Goal: Communication & Community: Answer question/provide support

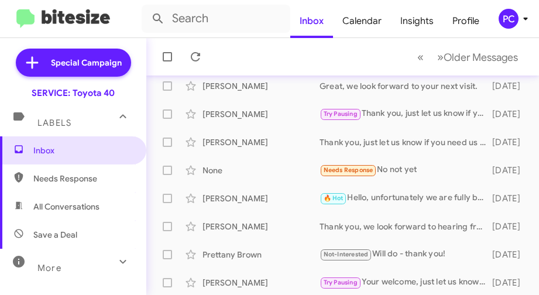
scroll to position [384, 0]
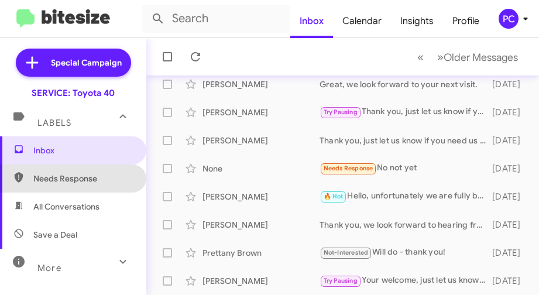
click at [78, 175] on span "Needs Response" at bounding box center [82, 179] width 99 height 12
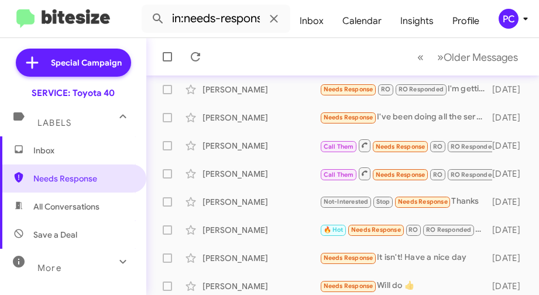
scroll to position [351, 0]
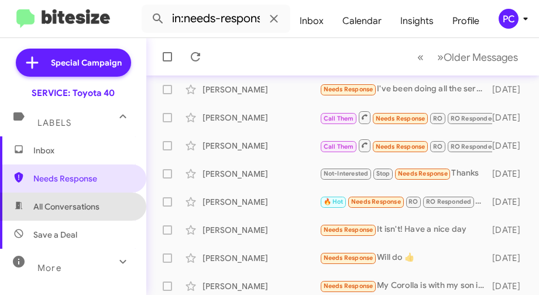
click at [84, 208] on span "All Conversations" at bounding box center [66, 207] width 66 height 12
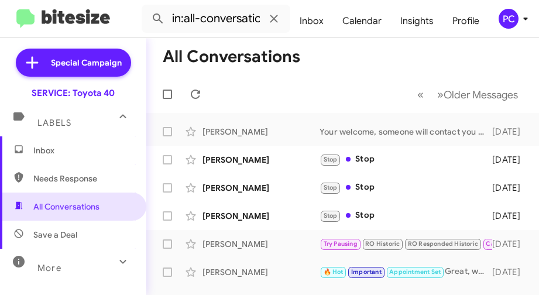
click at [50, 229] on span "Save a Deal" at bounding box center [55, 235] width 44 height 12
type input "in:not-interested"
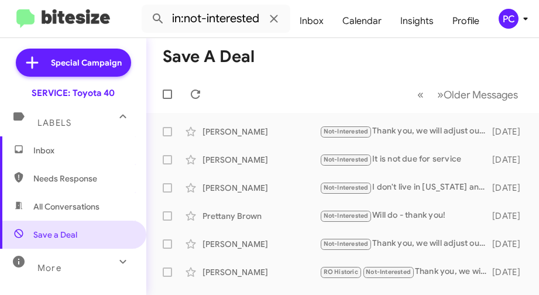
click at [64, 153] on span "Inbox" at bounding box center [82, 150] width 99 height 12
